Goal: Task Accomplishment & Management: Manage account settings

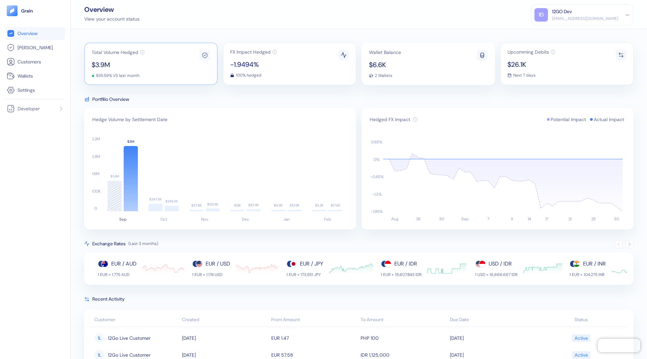
click at [101, 74] on span "835.59% VS last month" at bounding box center [117, 75] width 43 height 4
click at [627, 14] on icon at bounding box center [627, 14] width 5 height 5
click at [561, 31] on div "Sign Out" at bounding box center [581, 31] width 95 height 11
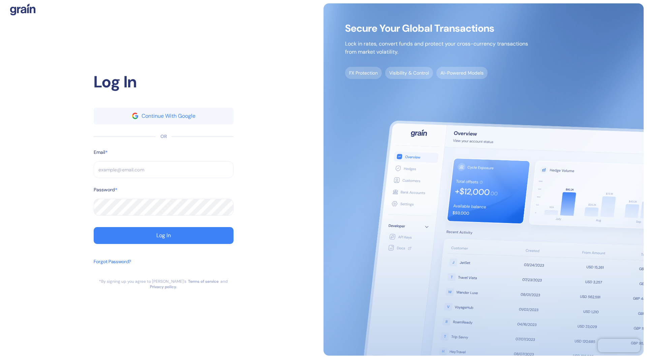
type input "[EMAIL_ADDRESS][DOMAIN_NAME]"
